Goal: Information Seeking & Learning: Learn about a topic

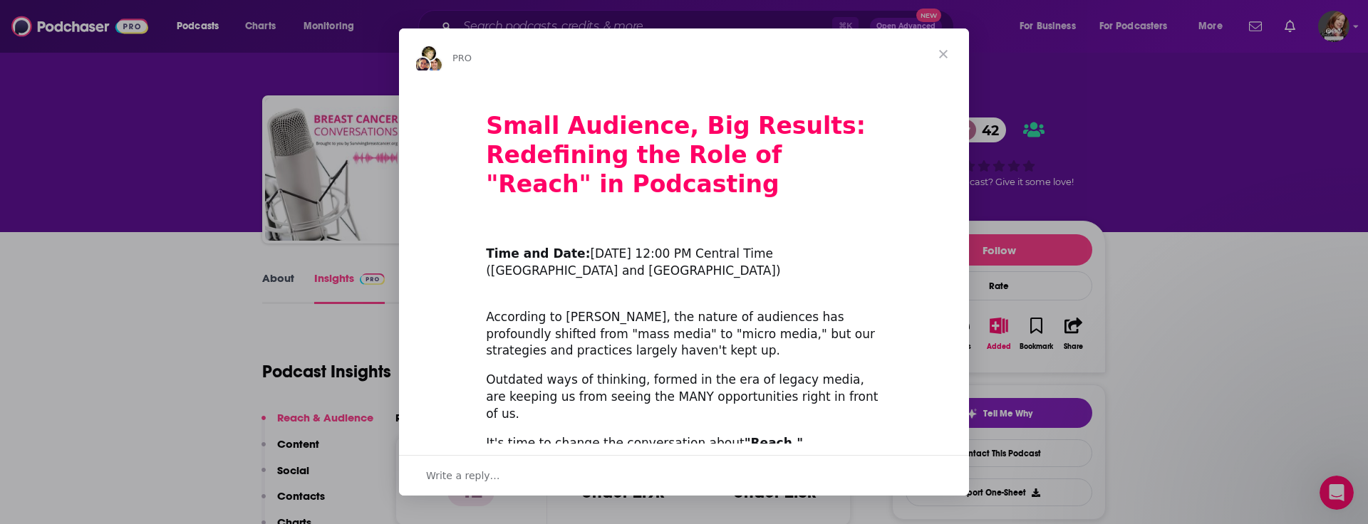
click at [946, 52] on span "Close" at bounding box center [943, 53] width 51 height 51
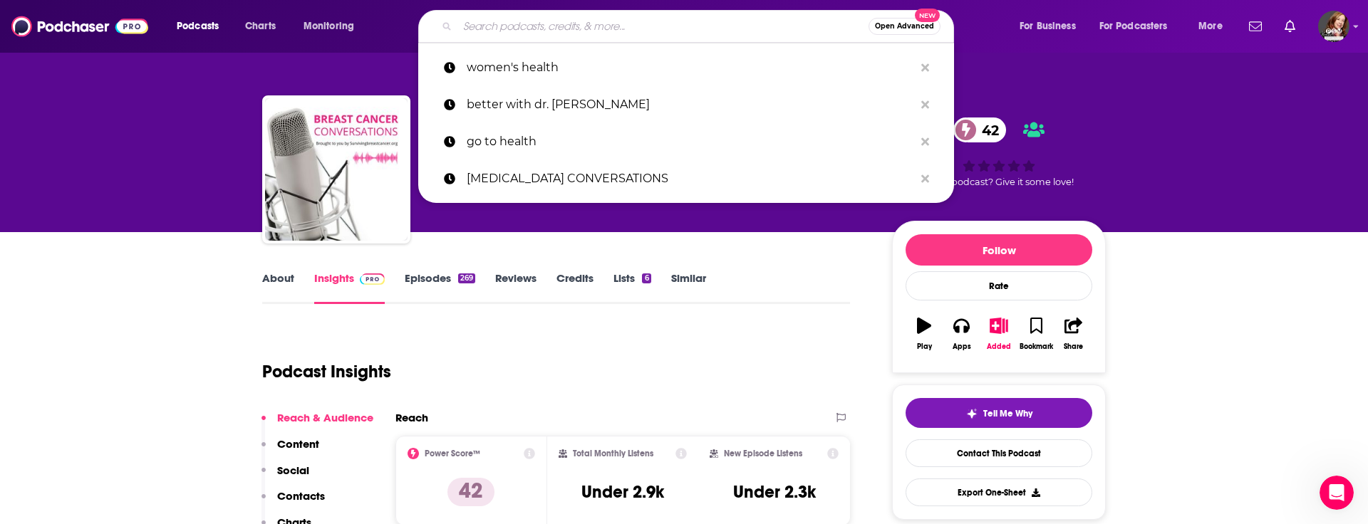
click at [500, 30] on input "Search podcasts, credits, & more..." at bounding box center [662, 26] width 411 height 23
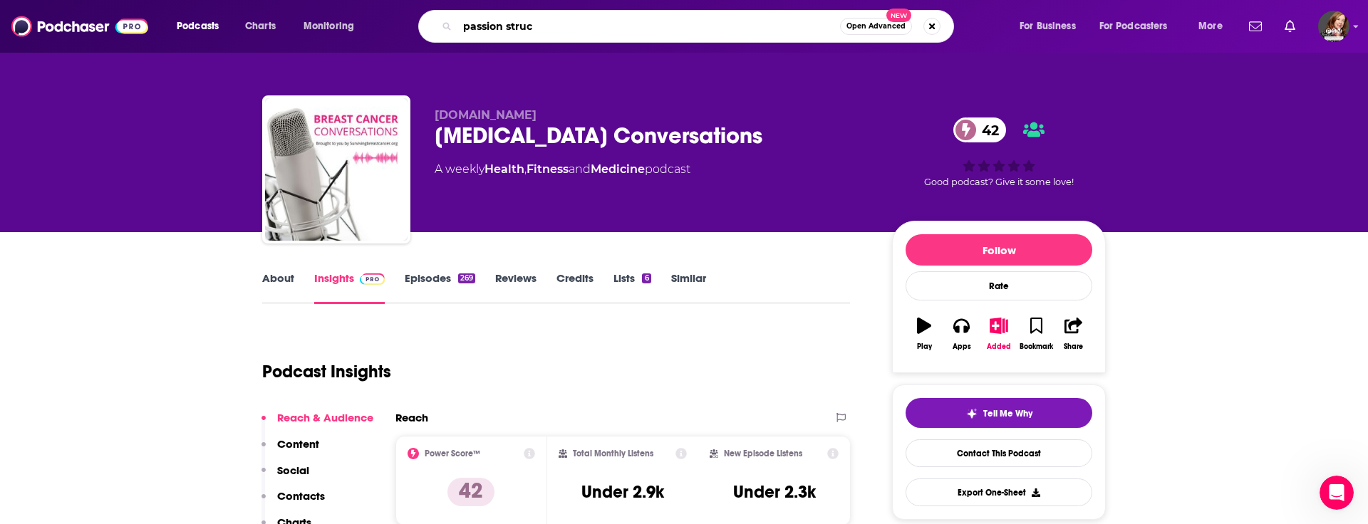
type input "passion struck"
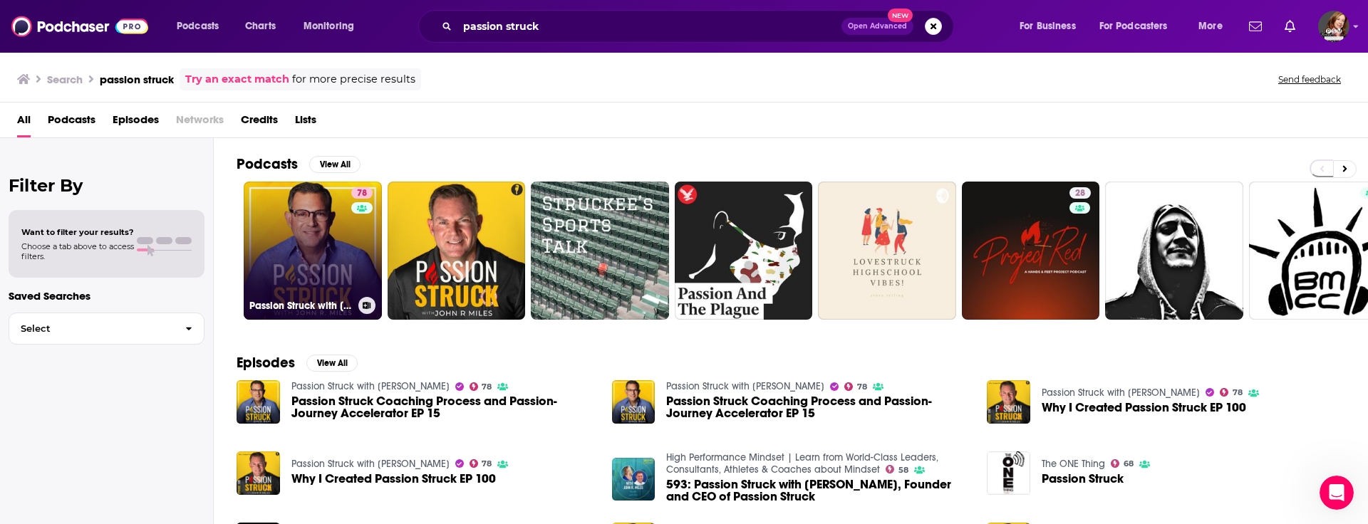
click at [298, 237] on link "78 Passion Struck with [PERSON_NAME]" at bounding box center [313, 251] width 138 height 138
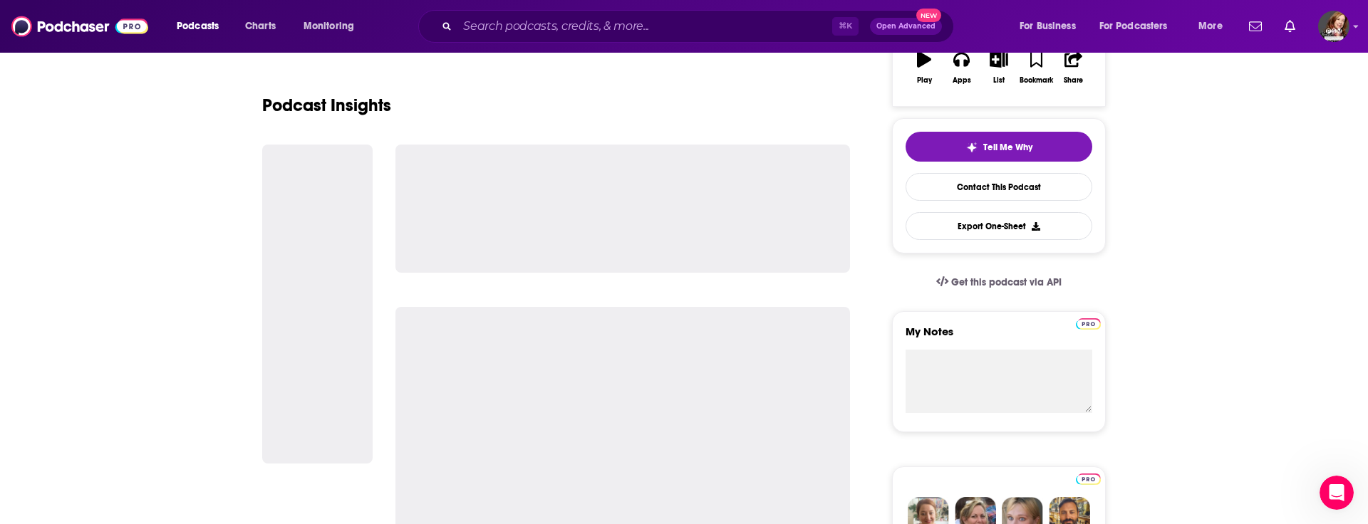
scroll to position [248, 0]
